Goal: Task Accomplishment & Management: Manage account settings

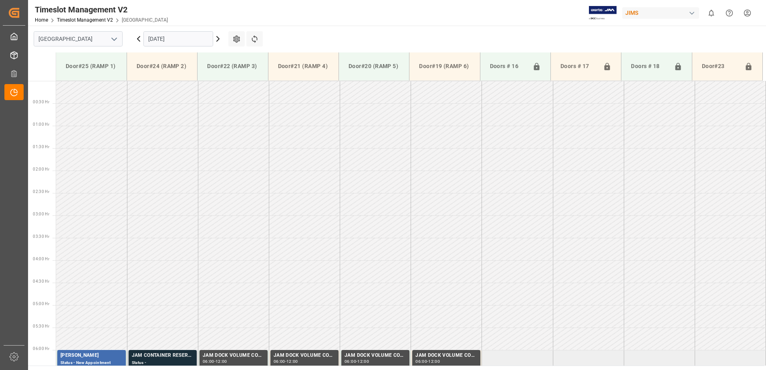
scroll to position [220, 0]
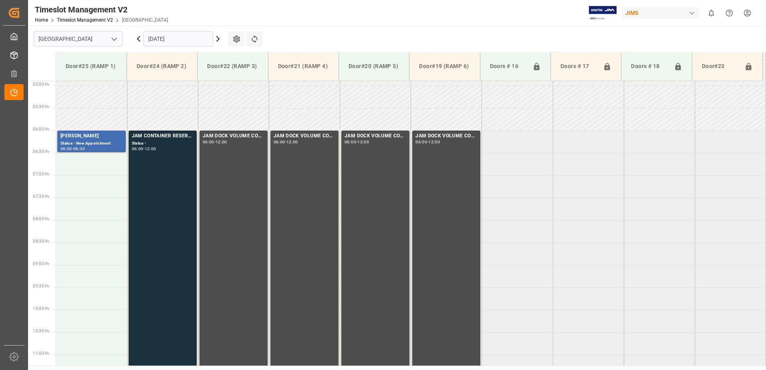
click at [182, 40] on input "26.09.2025" at bounding box center [179, 38] width 70 height 15
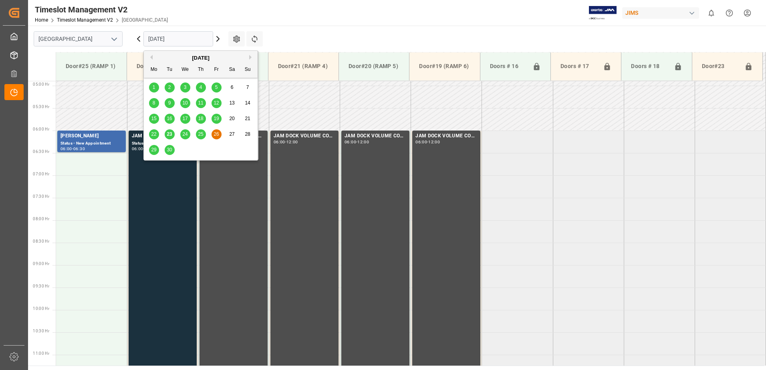
click at [170, 135] on span "23" at bounding box center [169, 134] width 5 height 6
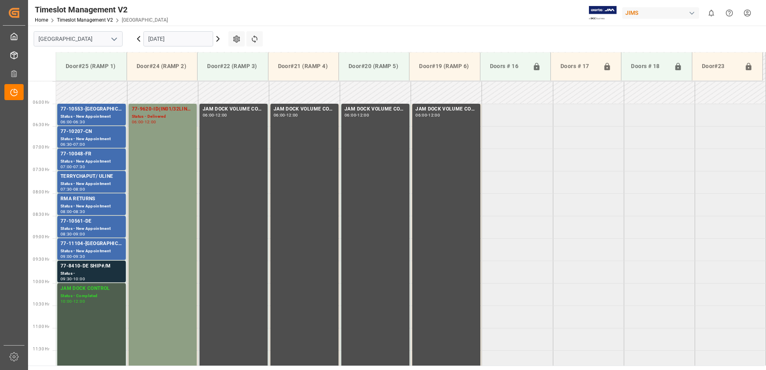
scroll to position [265, 0]
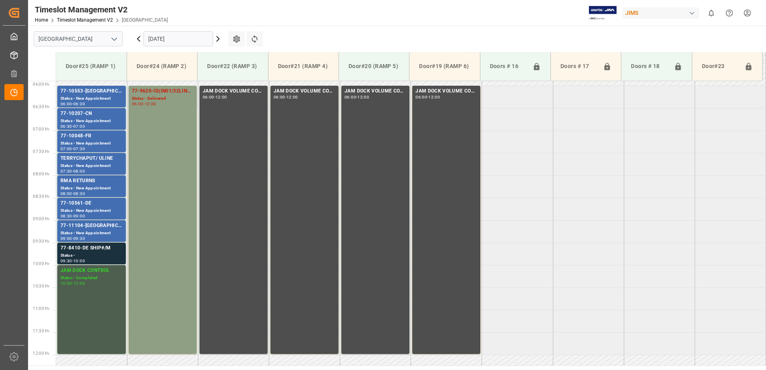
click at [160, 136] on div "77-9620-ID(IN01/32LINES) Status - Delivered 06:00 - 12:00" at bounding box center [163, 219] width 62 height 265
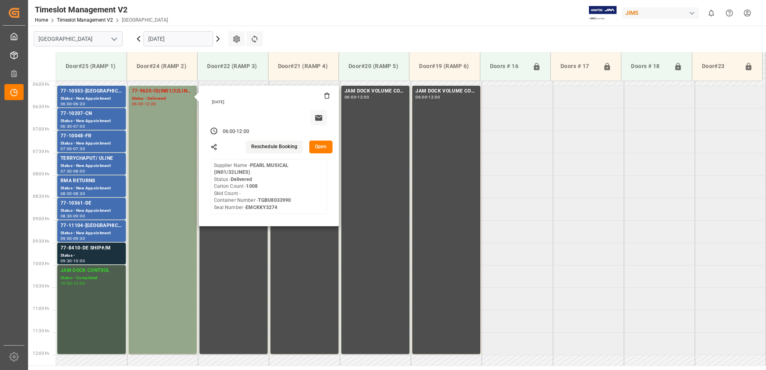
click at [321, 147] on button "Open" at bounding box center [320, 147] width 23 height 13
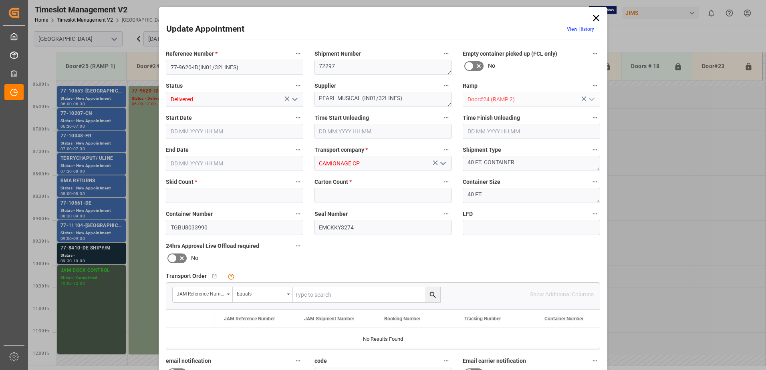
type input "0"
type input "1008"
type input "23.09.2025 06:00"
type input "23.09.2025 12:00"
type input "18.09.2025 20:04"
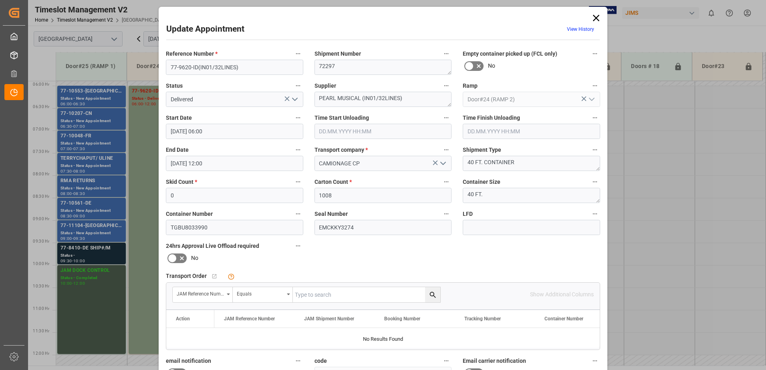
click at [340, 131] on input "text" at bounding box center [383, 131] width 137 height 15
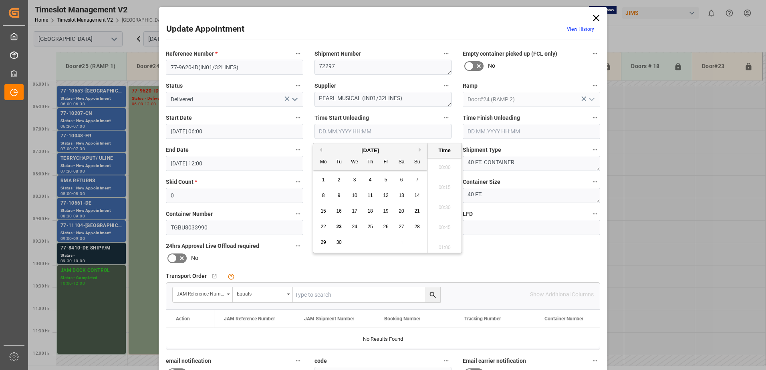
scroll to position [504, 0]
click at [339, 226] on span "23" at bounding box center [338, 227] width 5 height 6
click at [443, 184] on li "06:30" at bounding box center [445, 185] width 34 height 20
type input "23.09.2025 06:30"
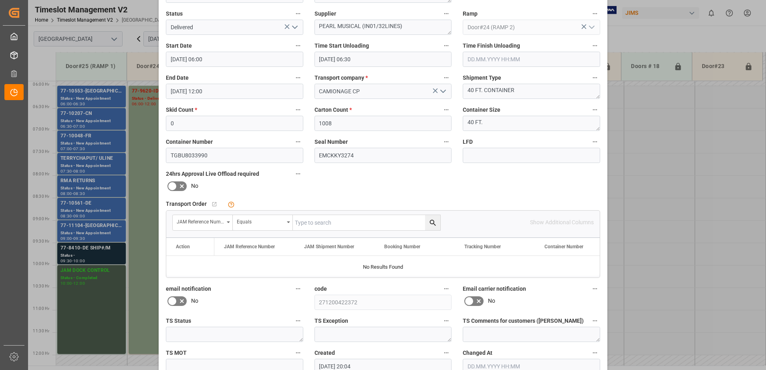
scroll to position [117, 0]
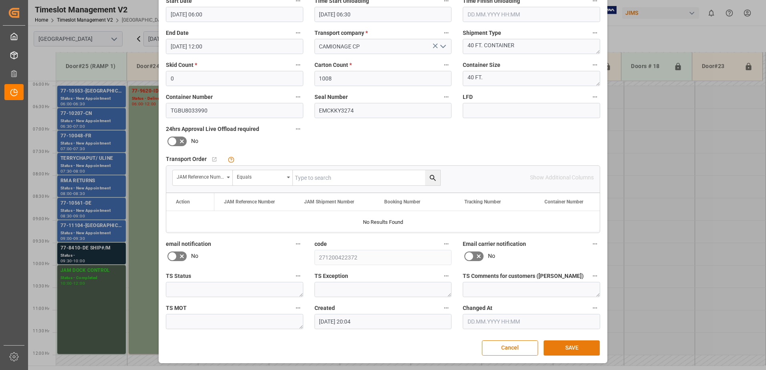
click at [577, 349] on button "SAVE" at bounding box center [572, 348] width 56 height 15
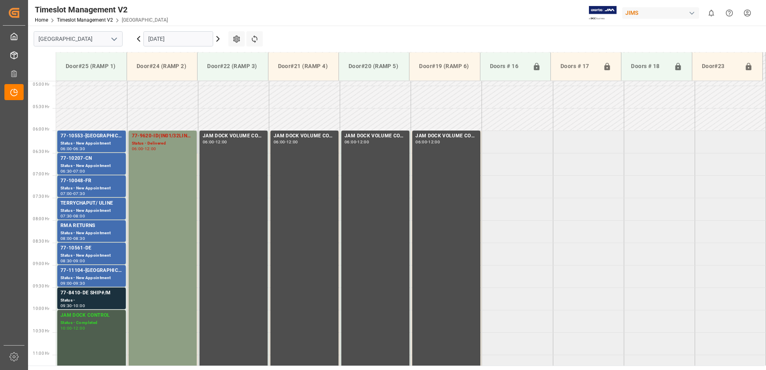
scroll to position [260, 0]
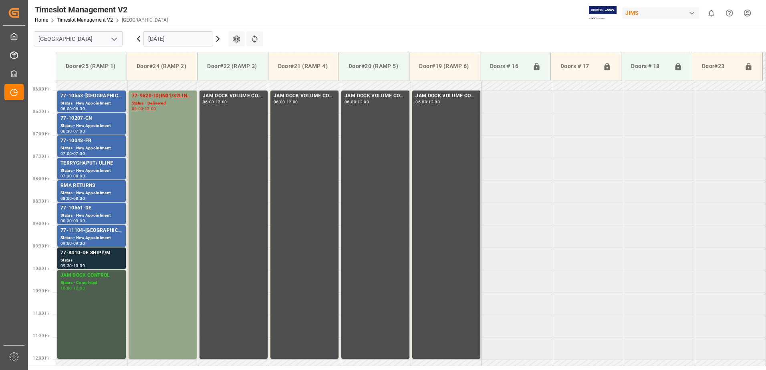
click at [137, 38] on icon at bounding box center [139, 39] width 10 height 10
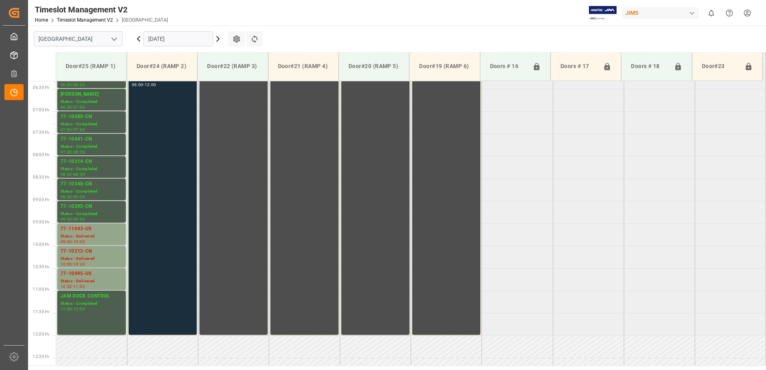
scroll to position [265, 0]
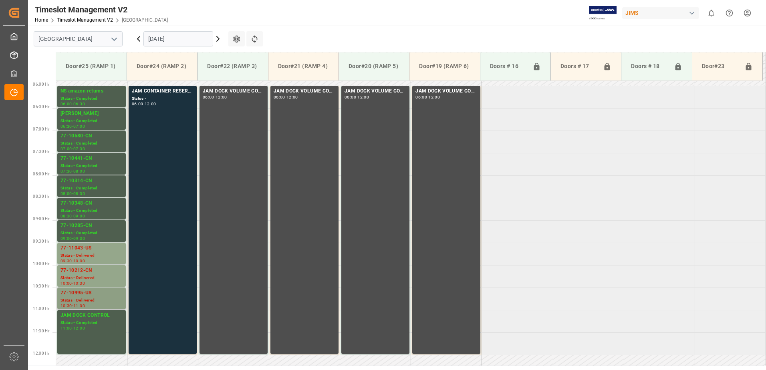
click at [88, 298] on div "Status - Delivered" at bounding box center [92, 300] width 62 height 7
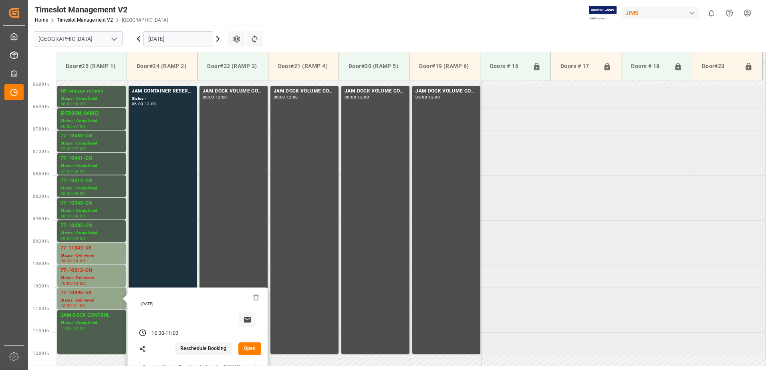
click at [252, 346] on button "Open" at bounding box center [250, 349] width 23 height 13
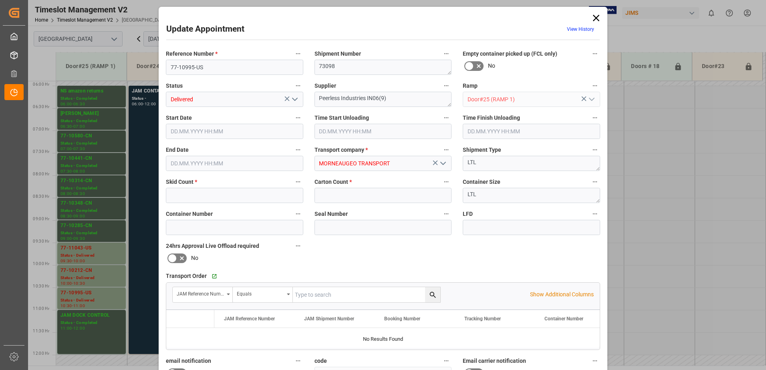
type input "1"
type input "27"
type input "22.09.2025 10:30"
type input "22.09.2025 10:45"
type input "22.09.2025 11:00"
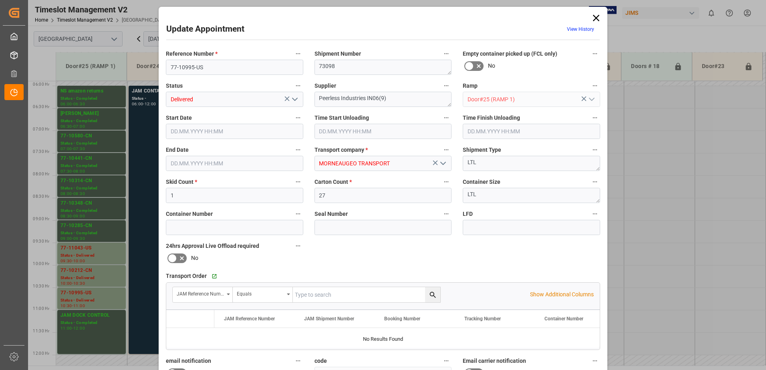
type input "22.09.2025 11:00"
type input "22.09.2025 14:57"
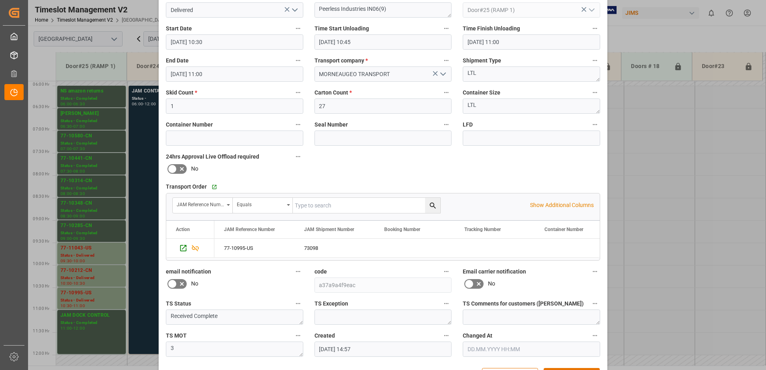
scroll to position [77, 0]
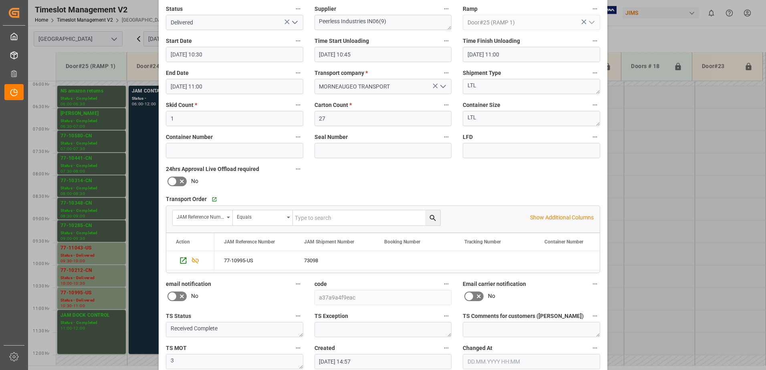
click at [295, 22] on polyline "open menu" at bounding box center [295, 22] width 5 height 2
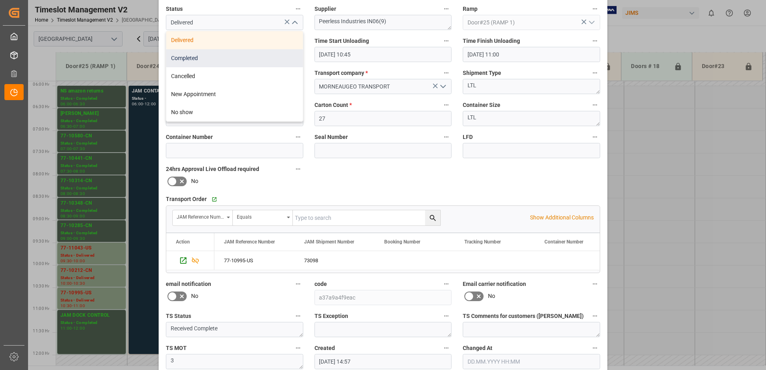
click at [195, 59] on div "Completed" at bounding box center [234, 58] width 137 height 18
type input "Completed"
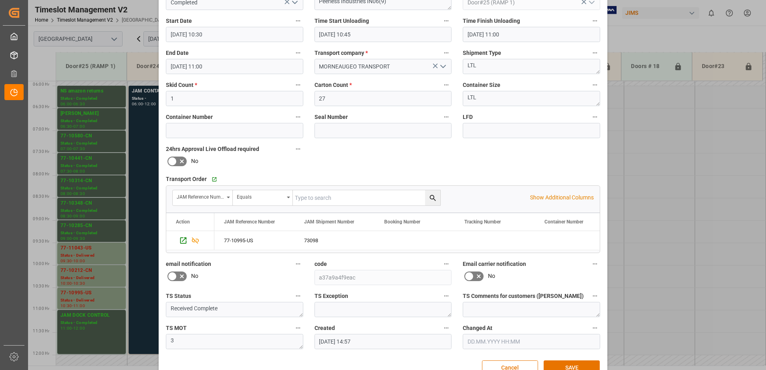
scroll to position [117, 0]
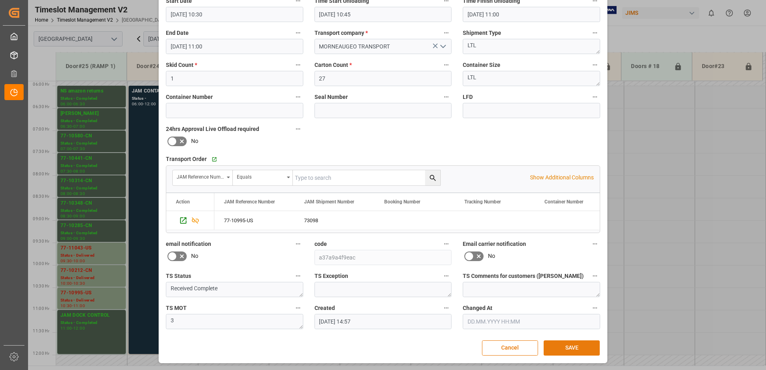
click at [575, 349] on button "SAVE" at bounding box center [572, 348] width 56 height 15
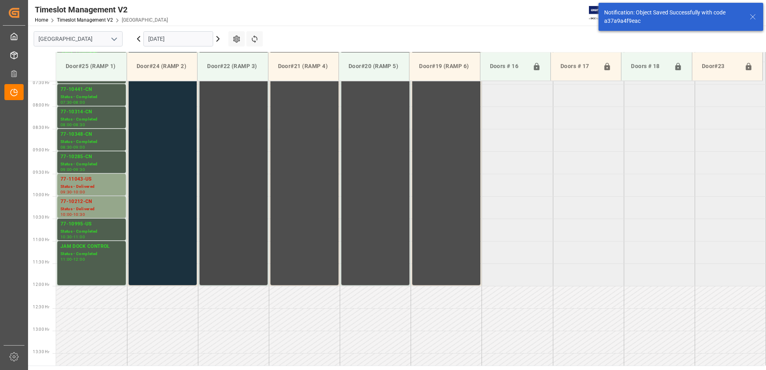
scroll to position [319, 0]
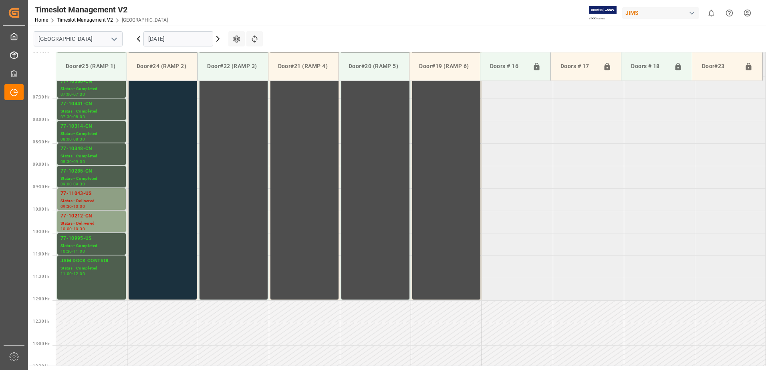
click at [96, 197] on div "77-11043-US" at bounding box center [92, 194] width 62 height 8
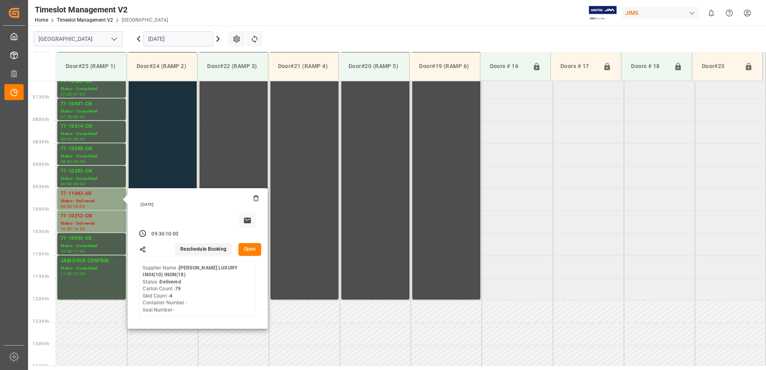
click at [250, 251] on button "Open" at bounding box center [250, 249] width 23 height 13
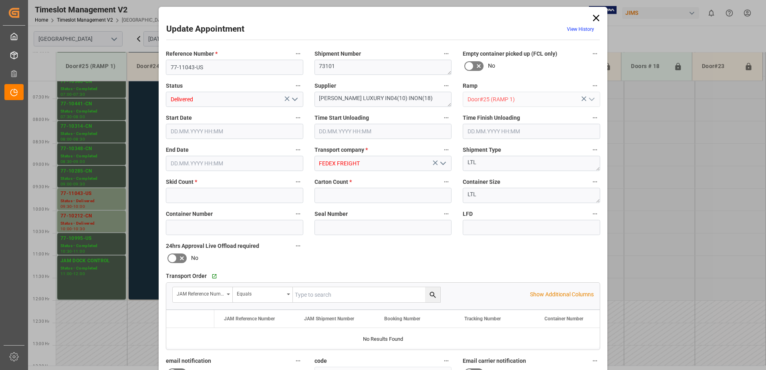
type input "4"
type input "79"
type input "22.09.2025 09:30"
type input "22.09.2025 10:30"
type input "22.09.2025 10:00"
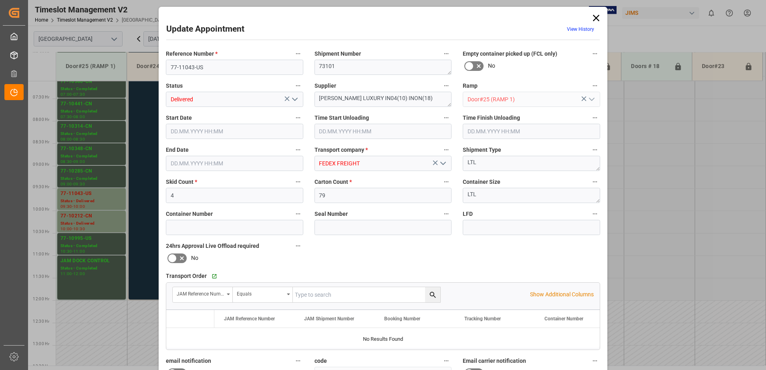
type input "19.09.2025 12:15"
click at [293, 98] on icon "open menu" at bounding box center [295, 100] width 10 height 10
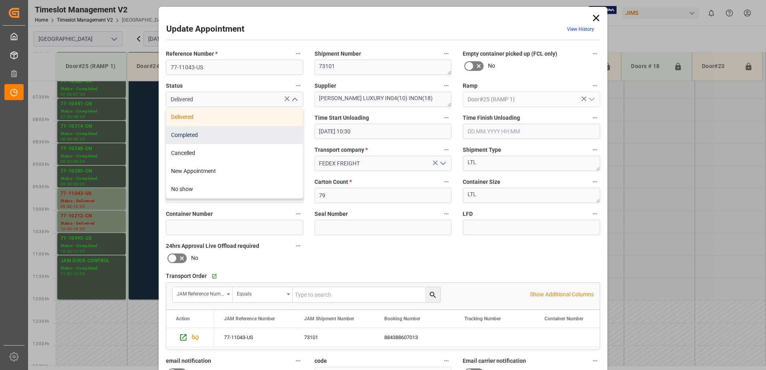
click at [256, 134] on div "Completed" at bounding box center [234, 135] width 137 height 18
type input "Completed"
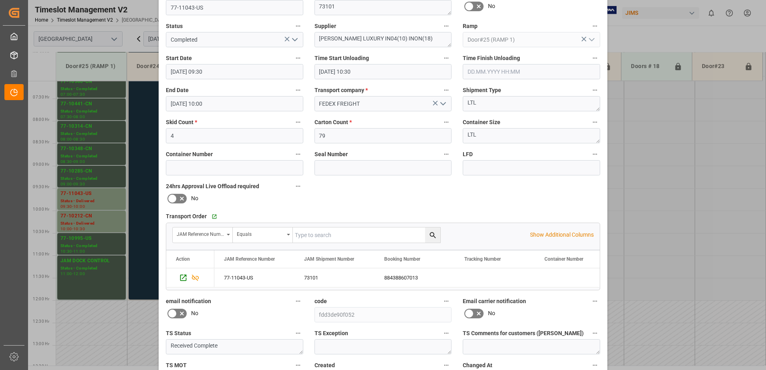
scroll to position [117, 0]
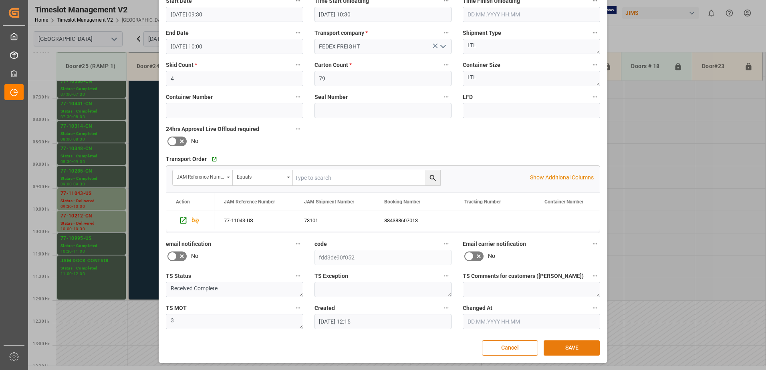
click at [567, 349] on button "SAVE" at bounding box center [572, 348] width 56 height 15
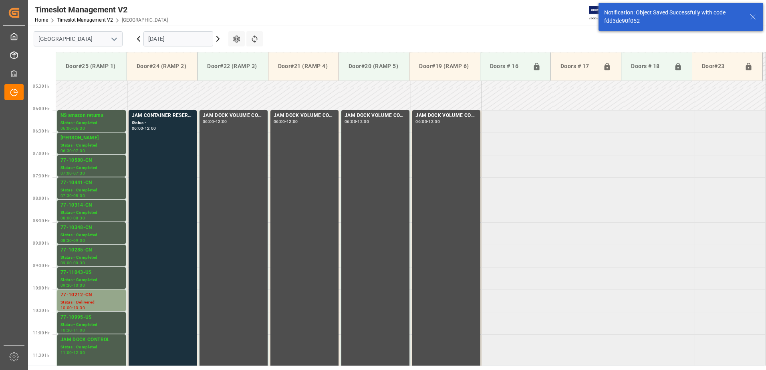
scroll to position [354, 0]
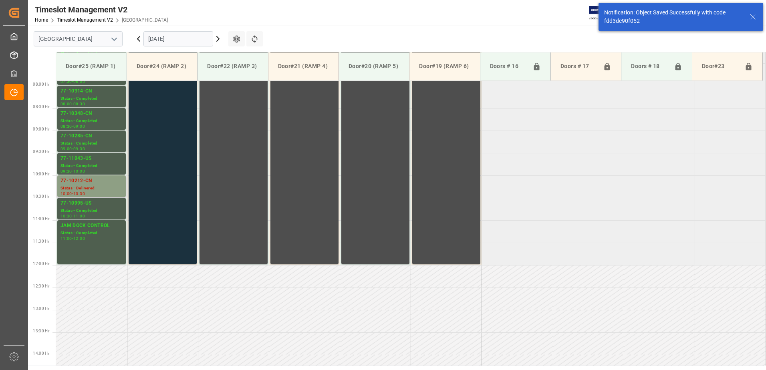
click at [77, 182] on div "77-10212-CN" at bounding box center [92, 181] width 62 height 8
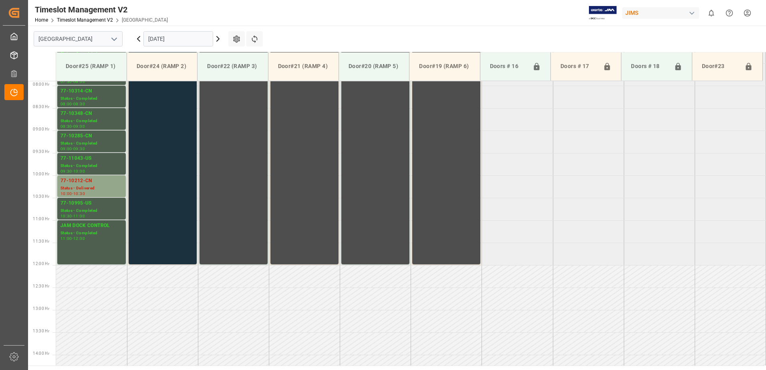
click at [137, 40] on icon at bounding box center [139, 39] width 10 height 10
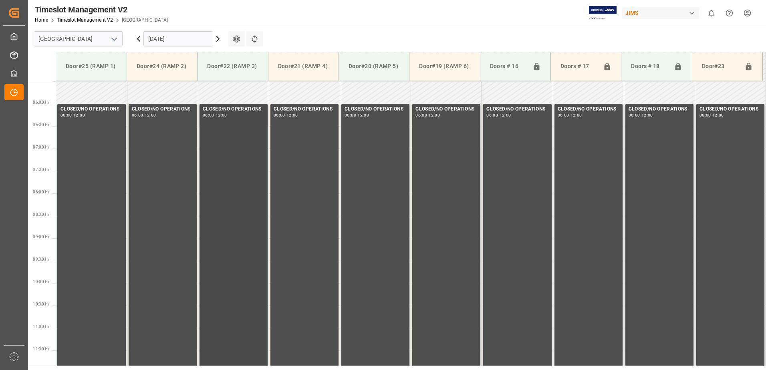
scroll to position [265, 0]
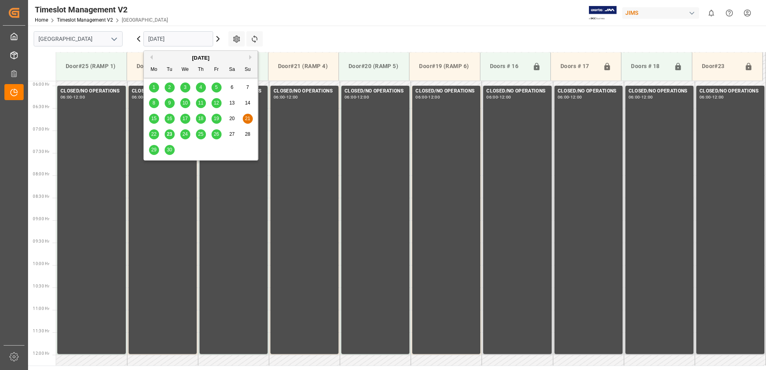
click at [195, 39] on input "21.09.2025" at bounding box center [179, 38] width 70 height 15
click at [217, 120] on span "19" at bounding box center [216, 119] width 5 height 6
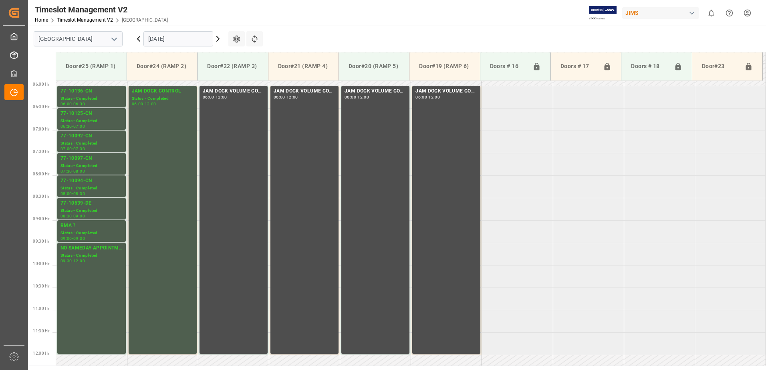
click at [198, 37] on input "19.09.2025" at bounding box center [179, 38] width 70 height 15
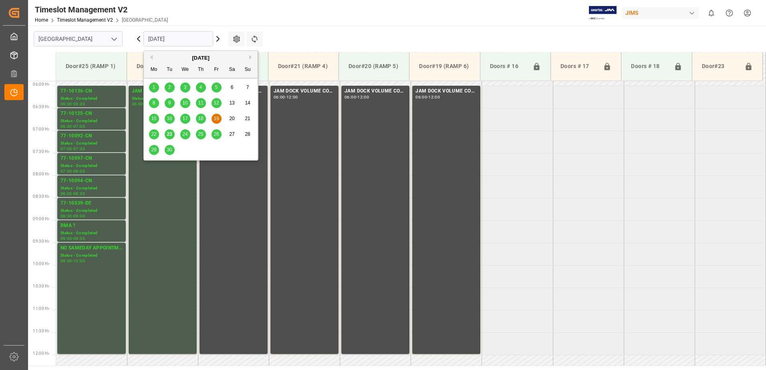
click at [170, 133] on span "23" at bounding box center [169, 134] width 5 height 6
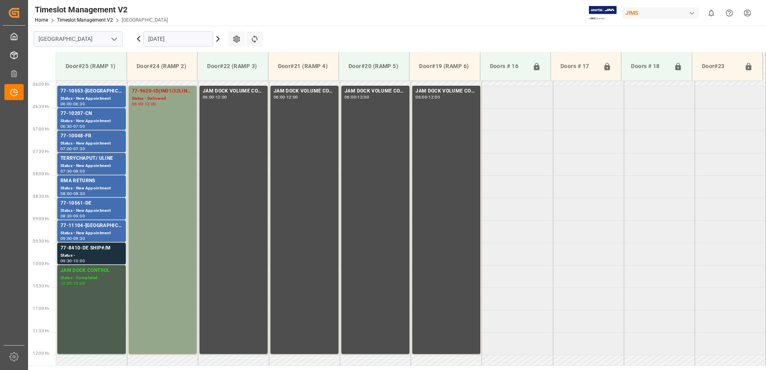
click at [219, 38] on icon at bounding box center [218, 39] width 10 height 10
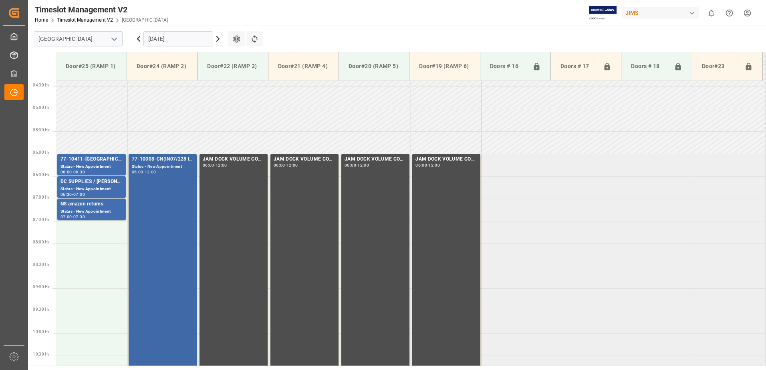
scroll to position [189, 0]
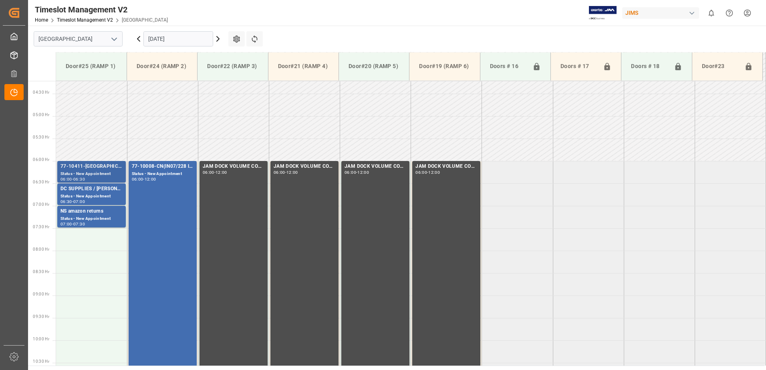
click at [81, 169] on div "77-10411-GB" at bounding box center [92, 167] width 62 height 8
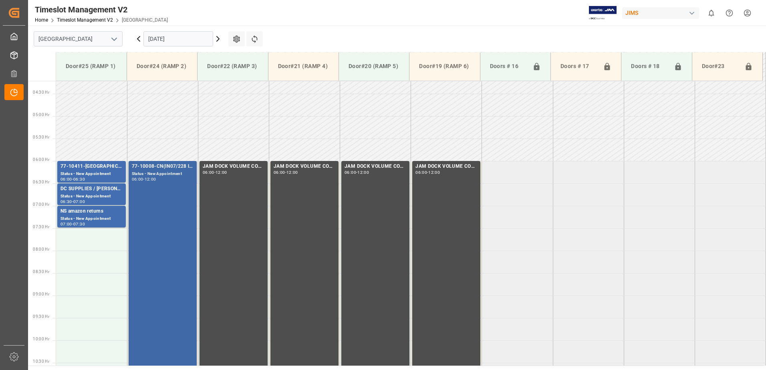
click at [165, 201] on div "77-10008-CN(IN07/228 lines) Status - New Appointment 06:00 - 12:00" at bounding box center [163, 295] width 62 height 265
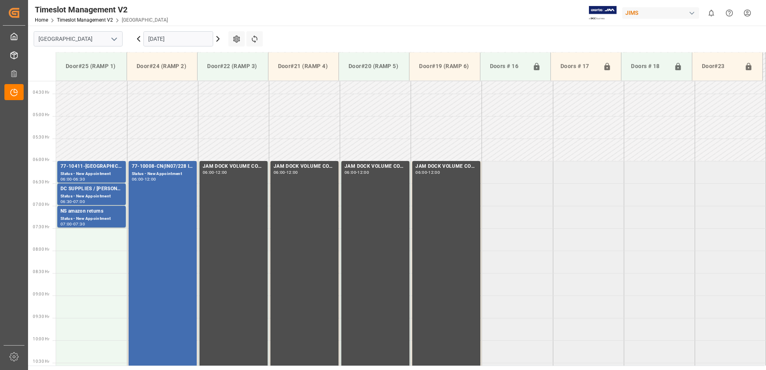
click at [221, 38] on icon at bounding box center [218, 39] width 10 height 10
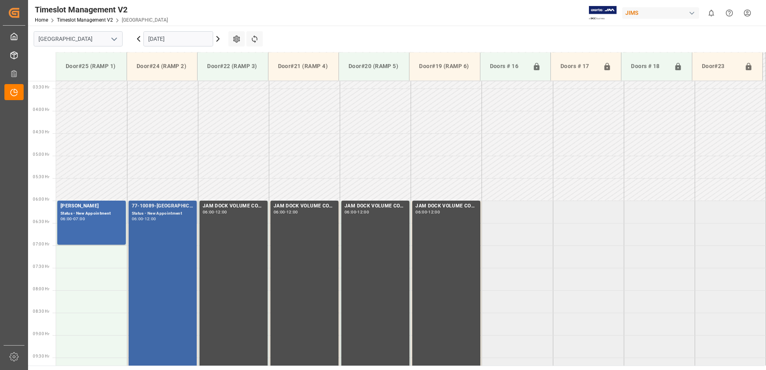
scroll to position [149, 0]
click at [162, 242] on div "77-10089-GB(IN01/76 lines) Status - New Appointment 06:00 - 12:00" at bounding box center [163, 335] width 62 height 265
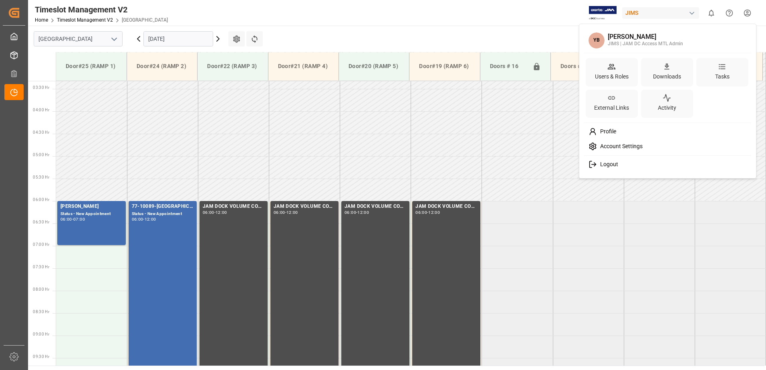
click at [748, 12] on html "Created by potrace 1.15, written by Peter Selinger 2001-2017 Created by potrace…" at bounding box center [383, 185] width 766 height 370
click at [613, 164] on span "Logout" at bounding box center [607, 164] width 21 height 7
